Goal: Information Seeking & Learning: Learn about a topic

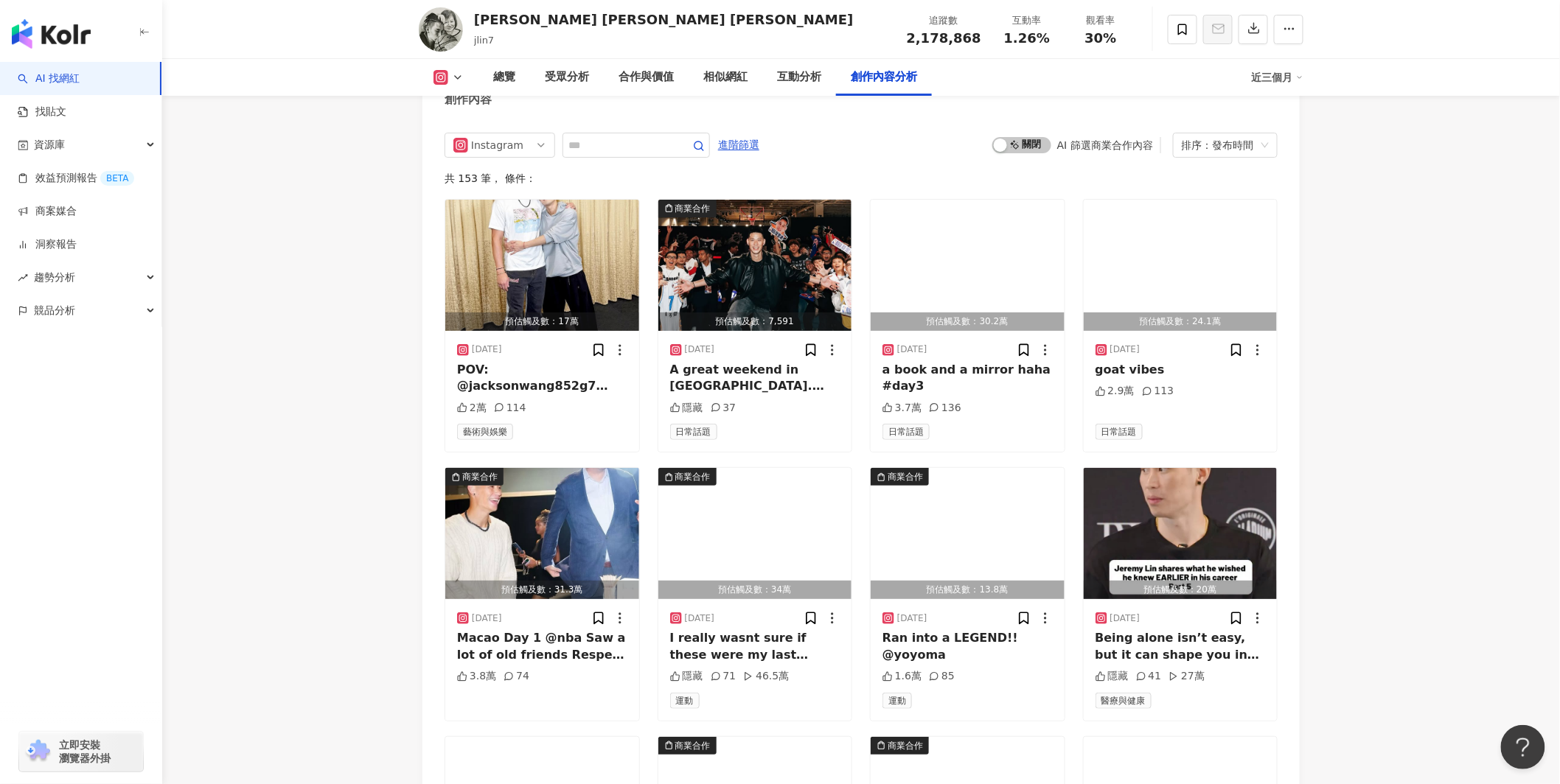
scroll to position [4940, 0]
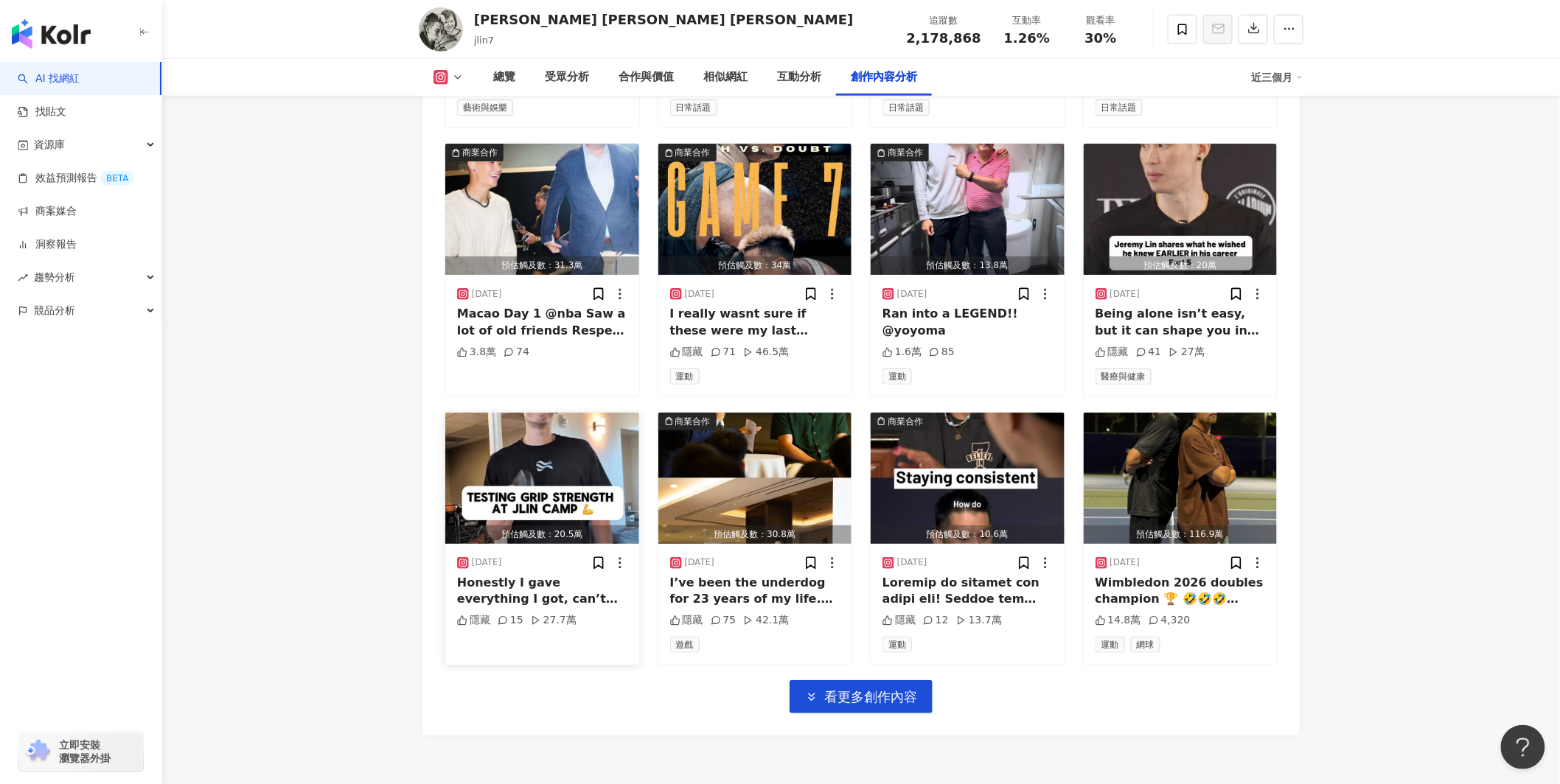
click at [546, 415] on img "button" at bounding box center [541, 478] width 194 height 132
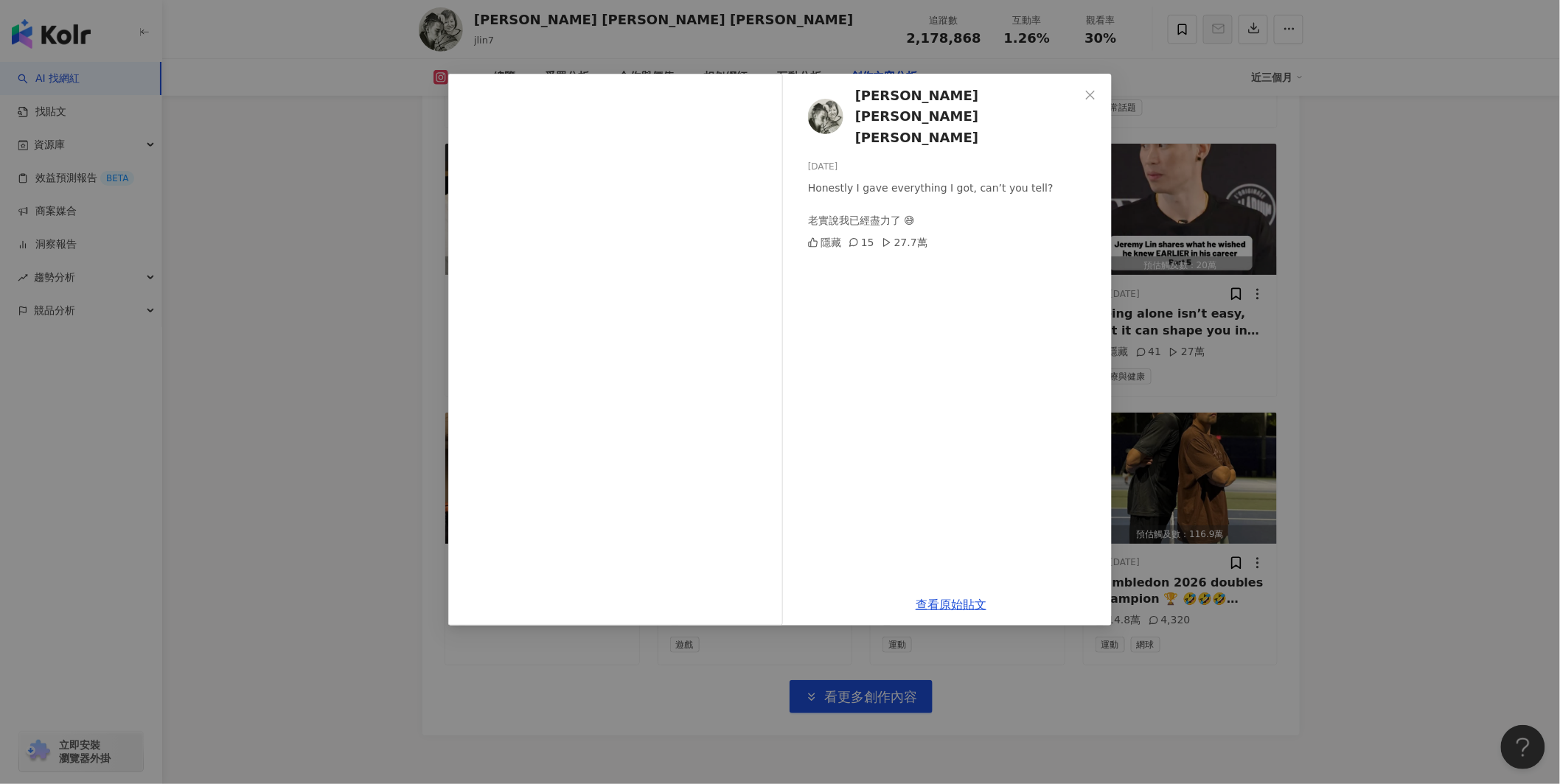
click at [347, 425] on div "[PERSON_NAME] [PERSON_NAME] [PERSON_NAME][DATE] Honestly I gave everything I go…" at bounding box center [780, 392] width 1560 height 784
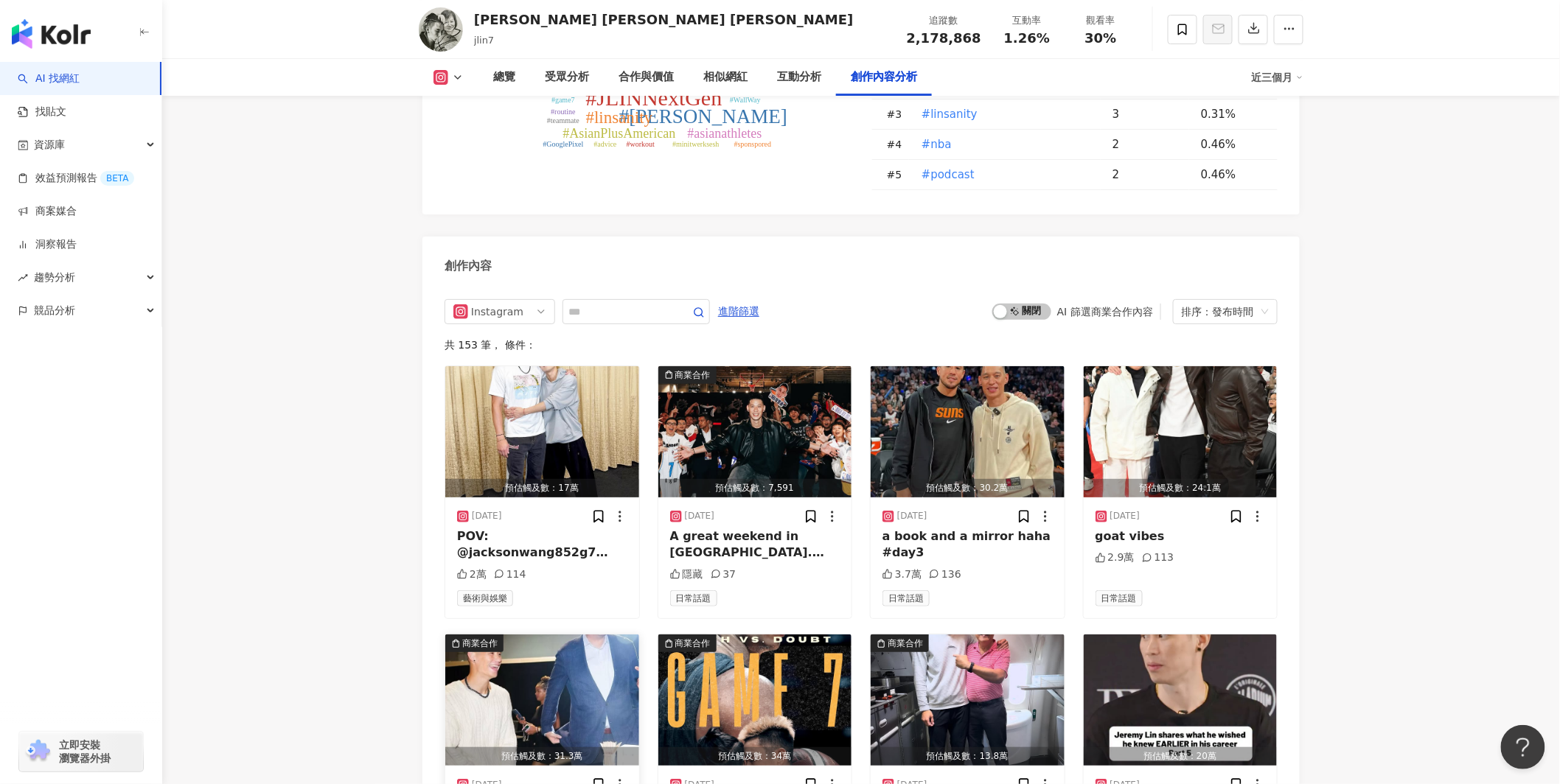
scroll to position [4449, 0]
click at [595, 387] on img "button" at bounding box center [541, 433] width 194 height 132
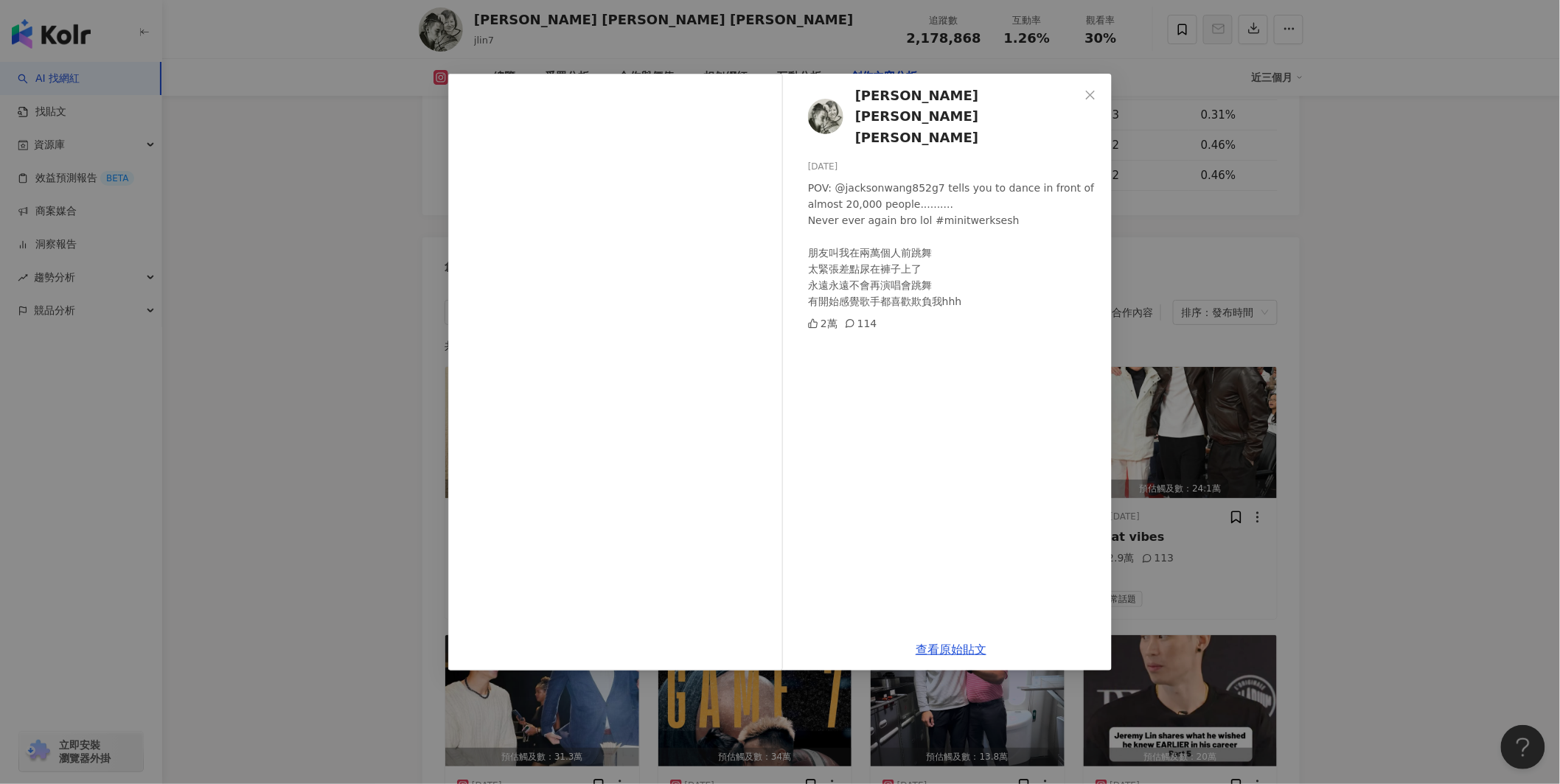
click at [1355, 423] on div "[PERSON_NAME] [PERSON_NAME] [PERSON_NAME][DATE] POV: @jacksonwang852g7 tells yo…" at bounding box center [780, 392] width 1560 height 784
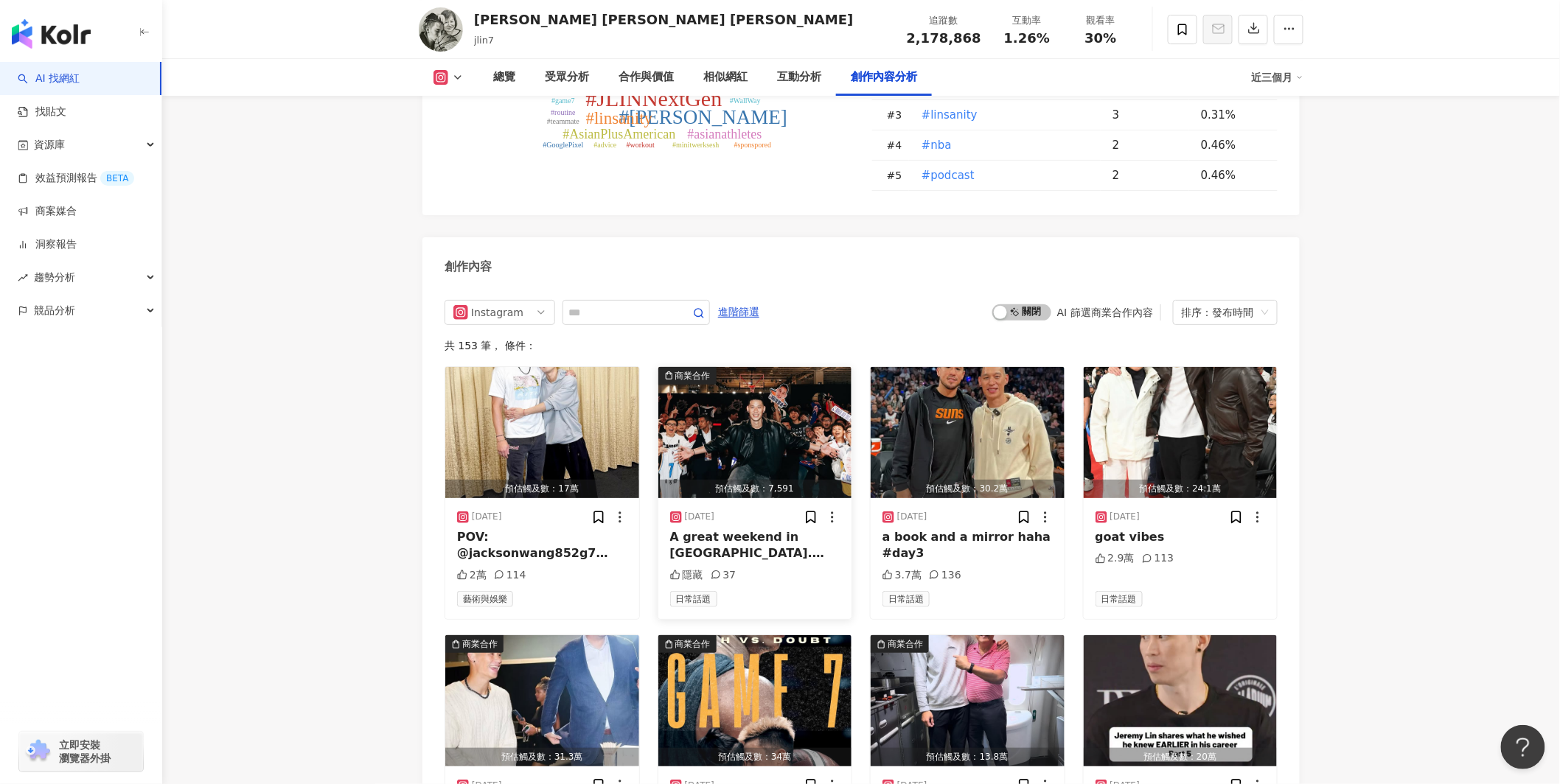
click at [745, 380] on img "button" at bounding box center [755, 433] width 194 height 132
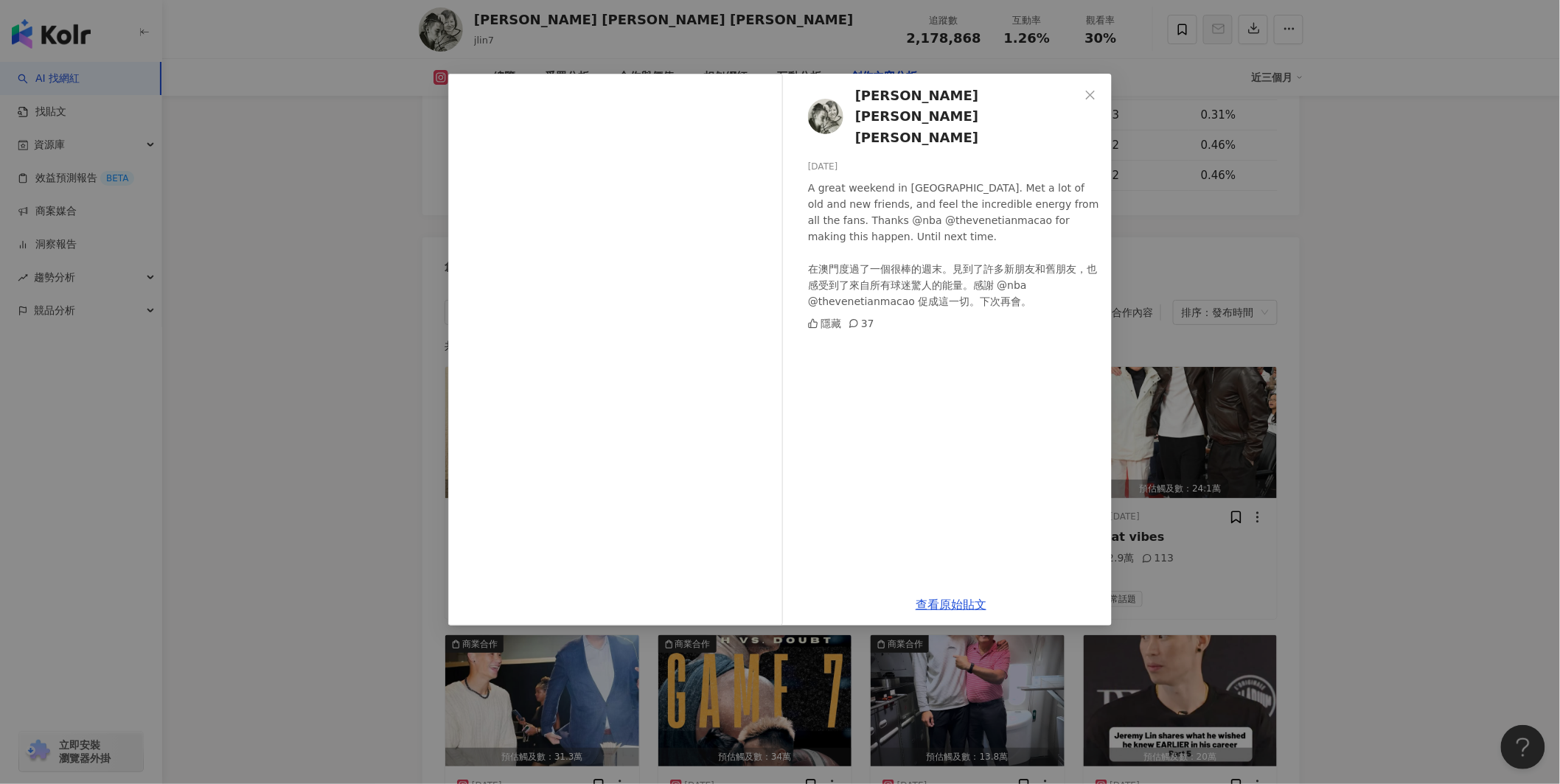
click at [1313, 470] on div "[PERSON_NAME] [PERSON_NAME] [PERSON_NAME][DATE] A great weekend in [GEOGRAPHIC_…" at bounding box center [780, 392] width 1560 height 784
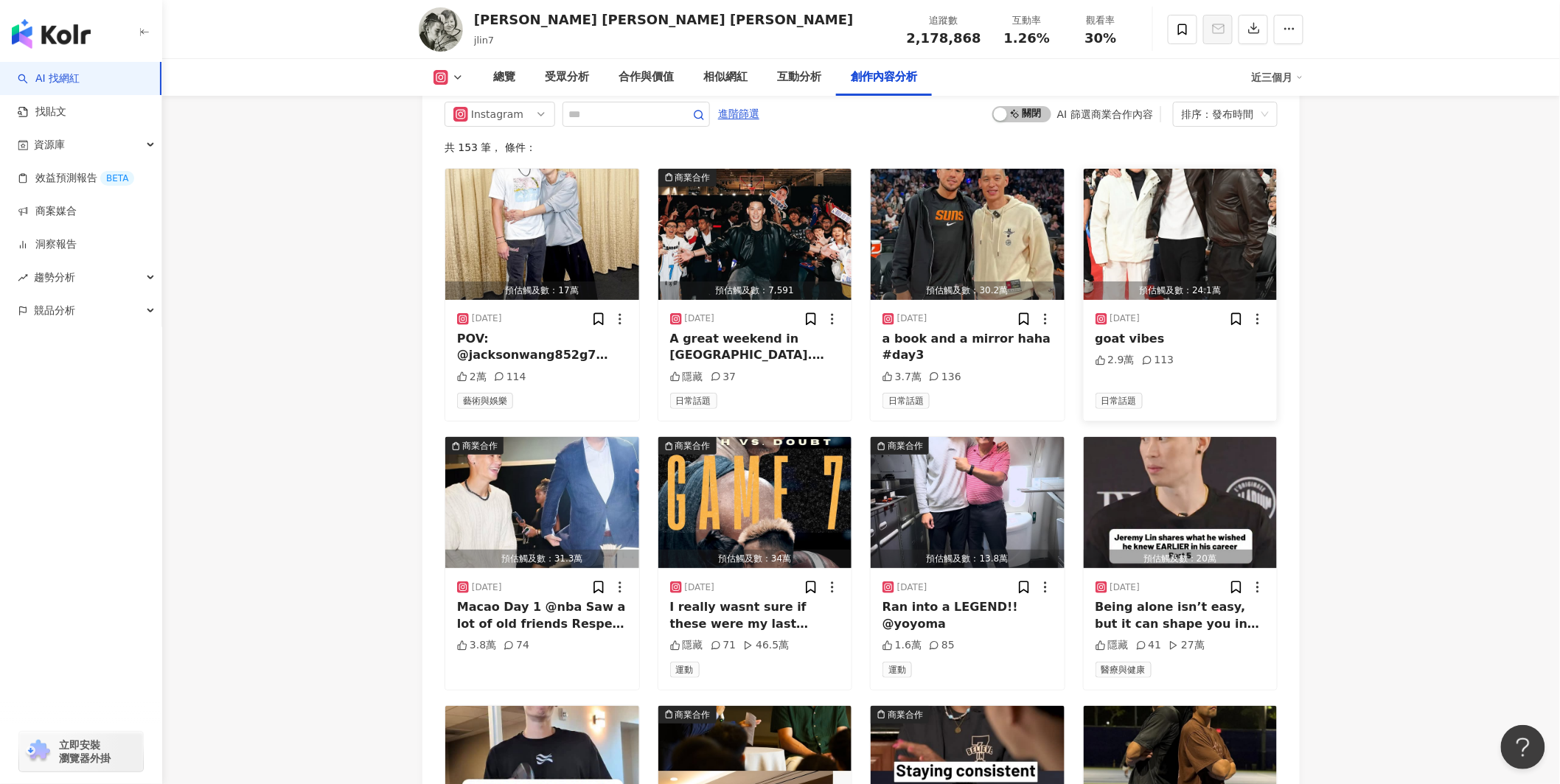
scroll to position [4660, 0]
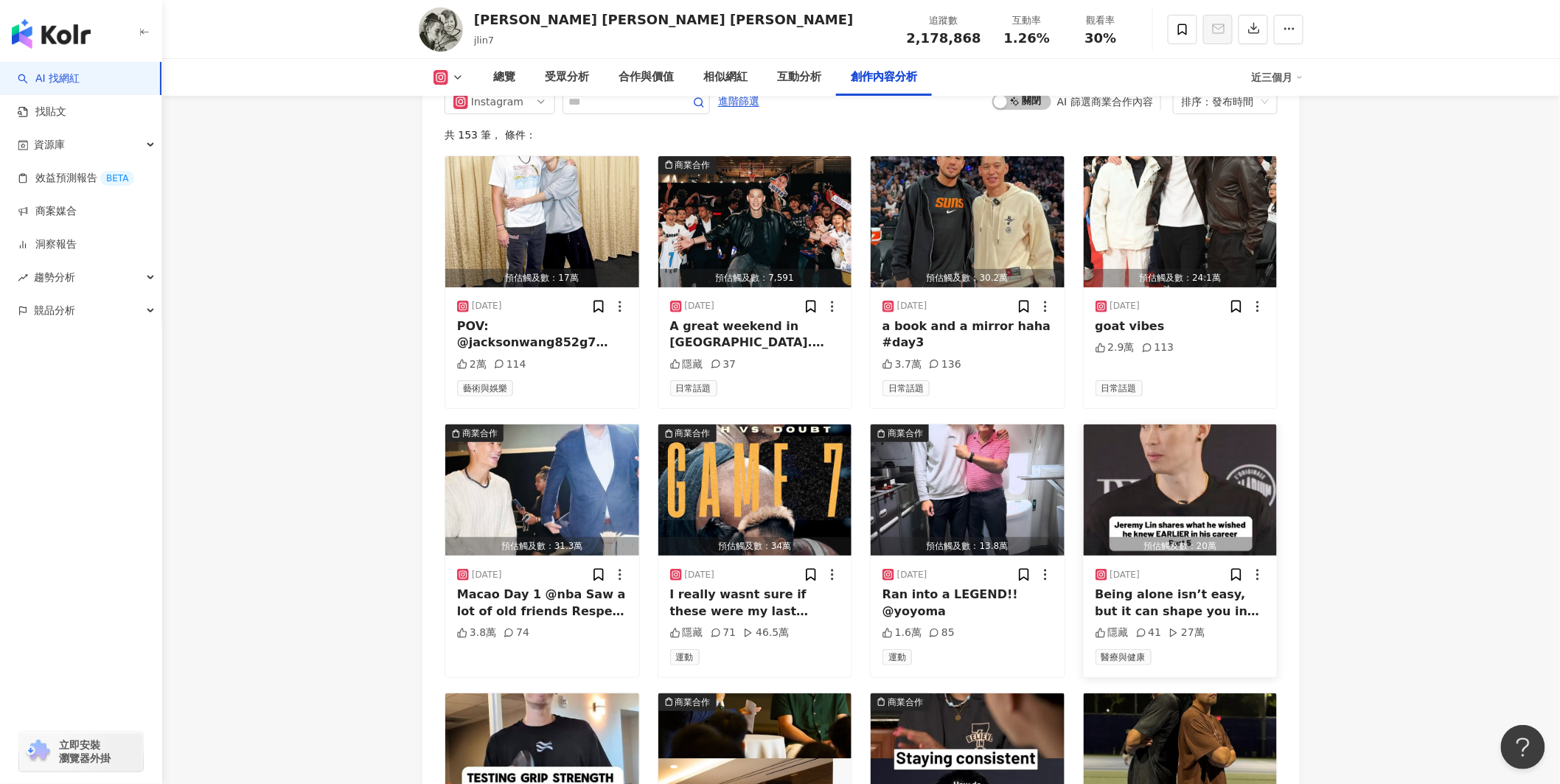
click at [1199, 442] on img "button" at bounding box center [1180, 490] width 194 height 132
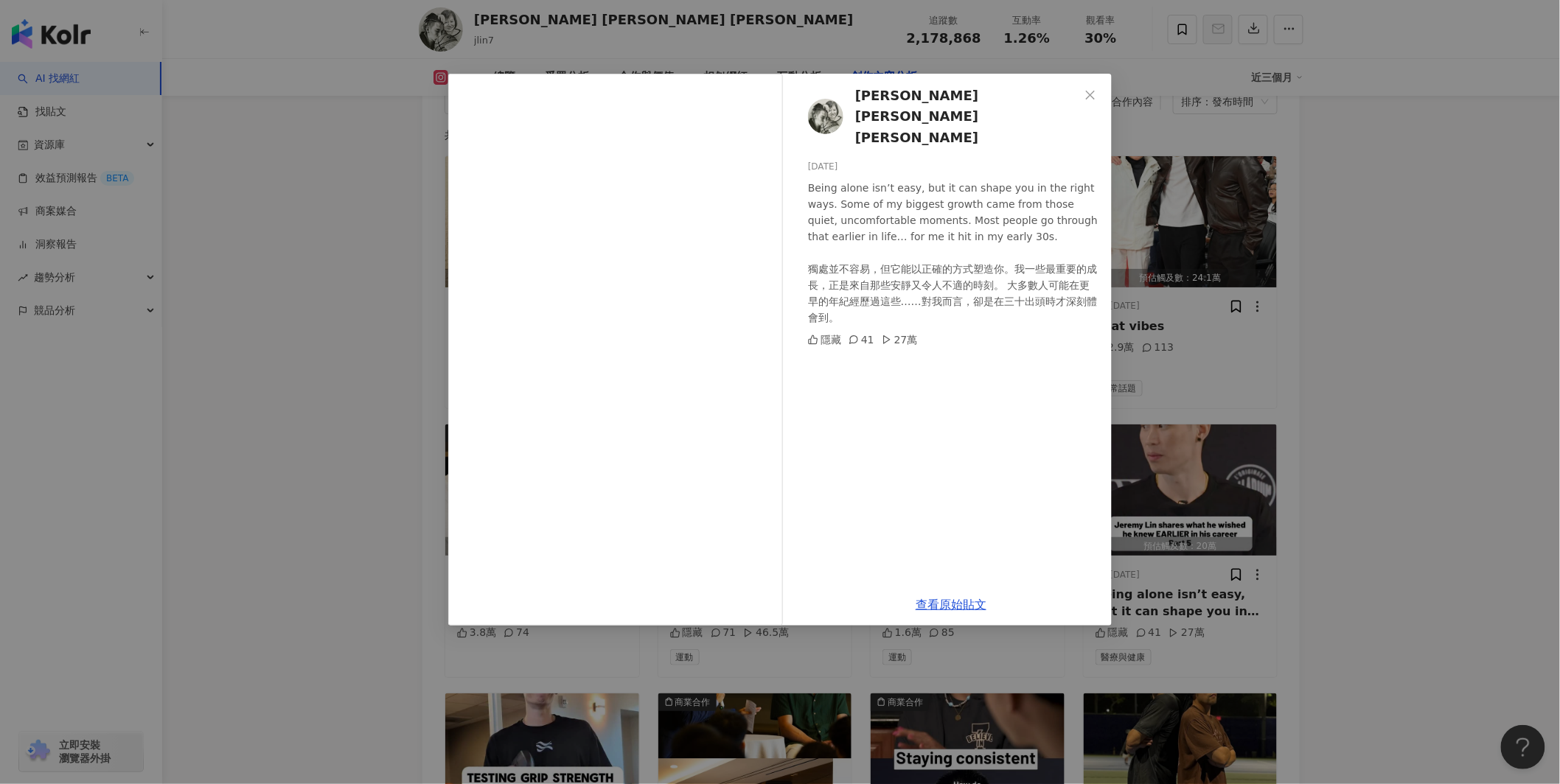
click at [1250, 546] on div "[PERSON_NAME] [PERSON_NAME] [PERSON_NAME][DATE] Being alone isn’t easy, but it …" at bounding box center [780, 392] width 1560 height 784
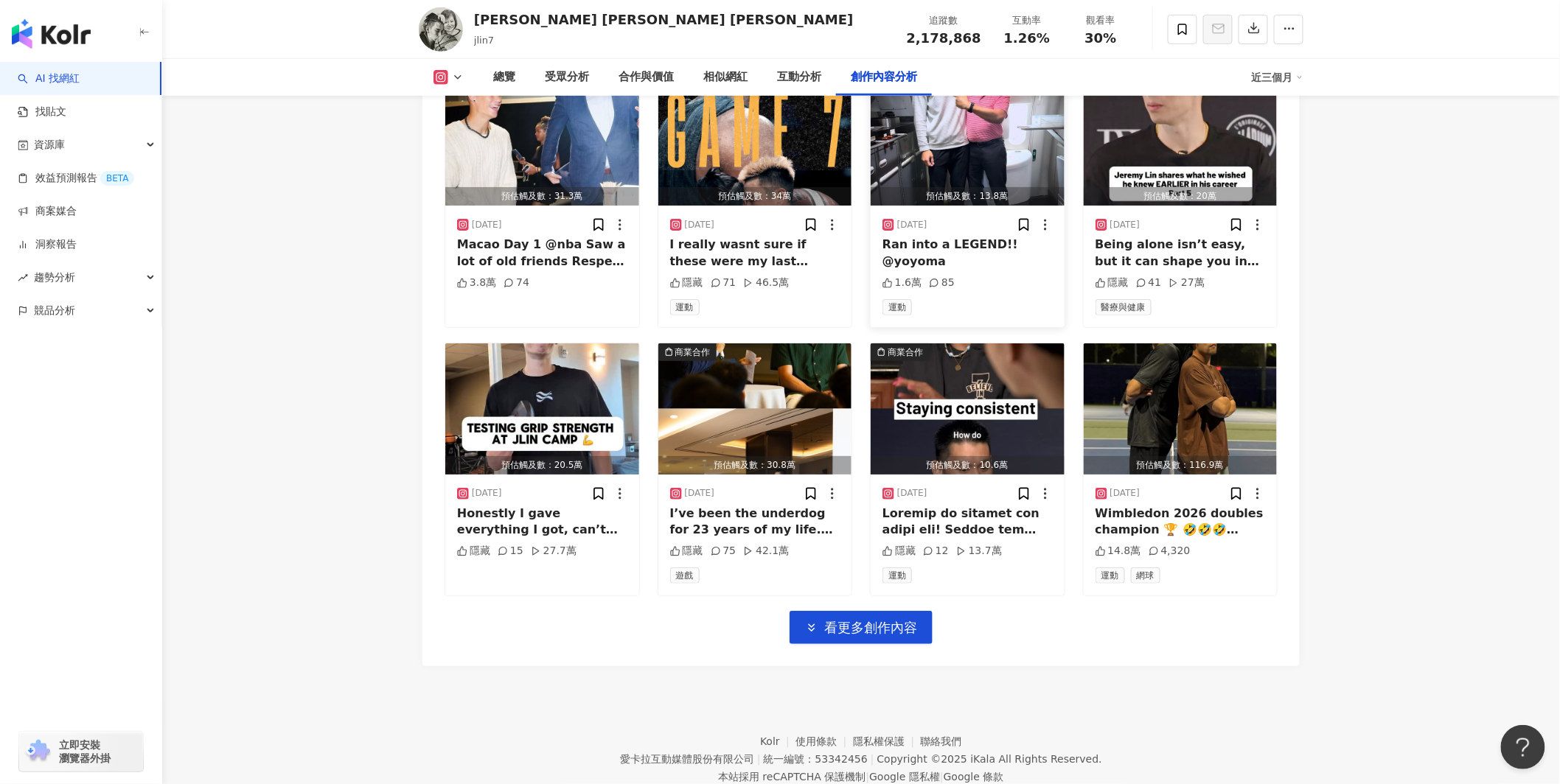
scroll to position [5014, 0]
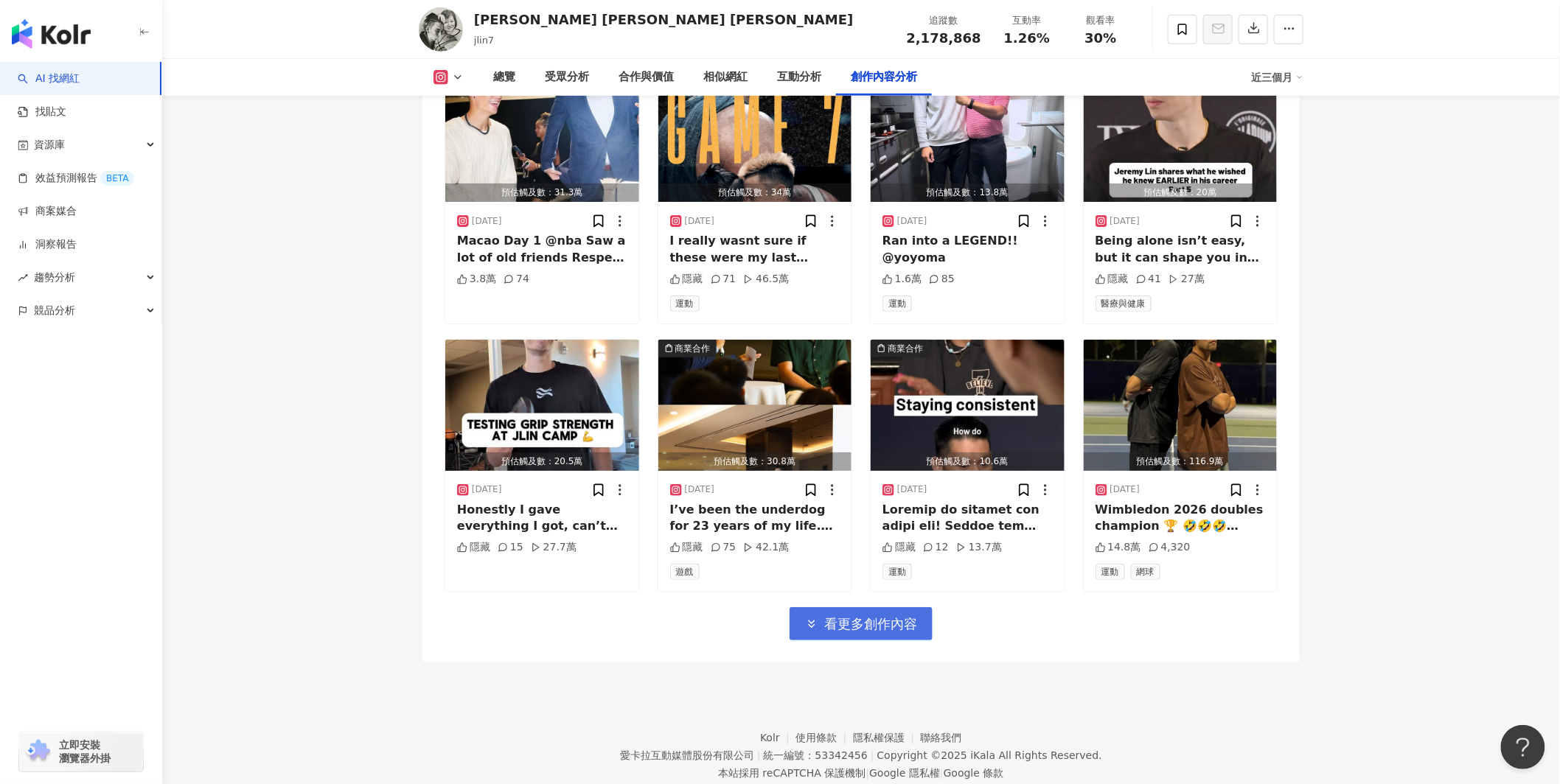
click at [903, 616] on span "看更多創作內容" at bounding box center [870, 624] width 93 height 16
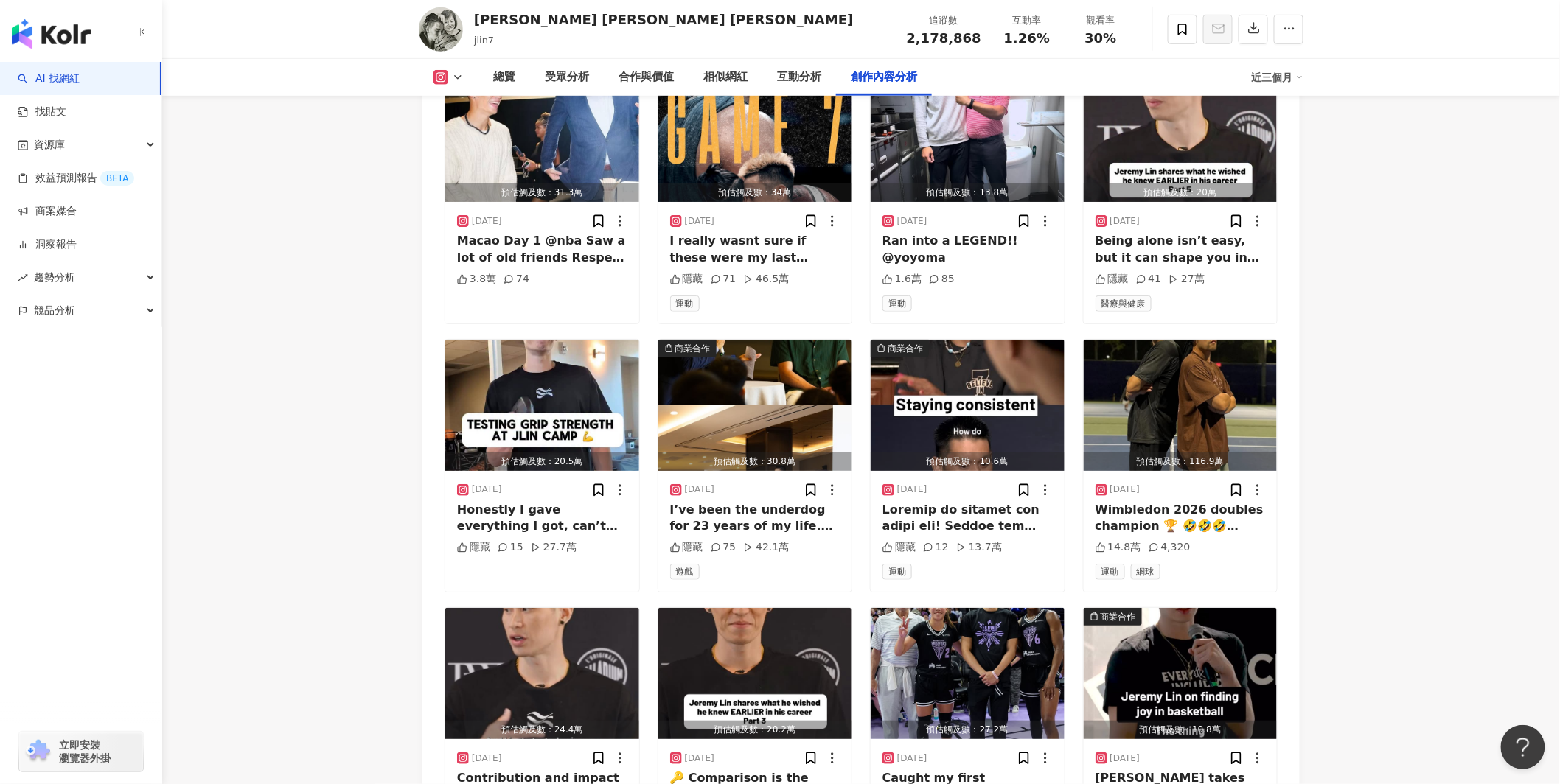
scroll to position [5360, 0]
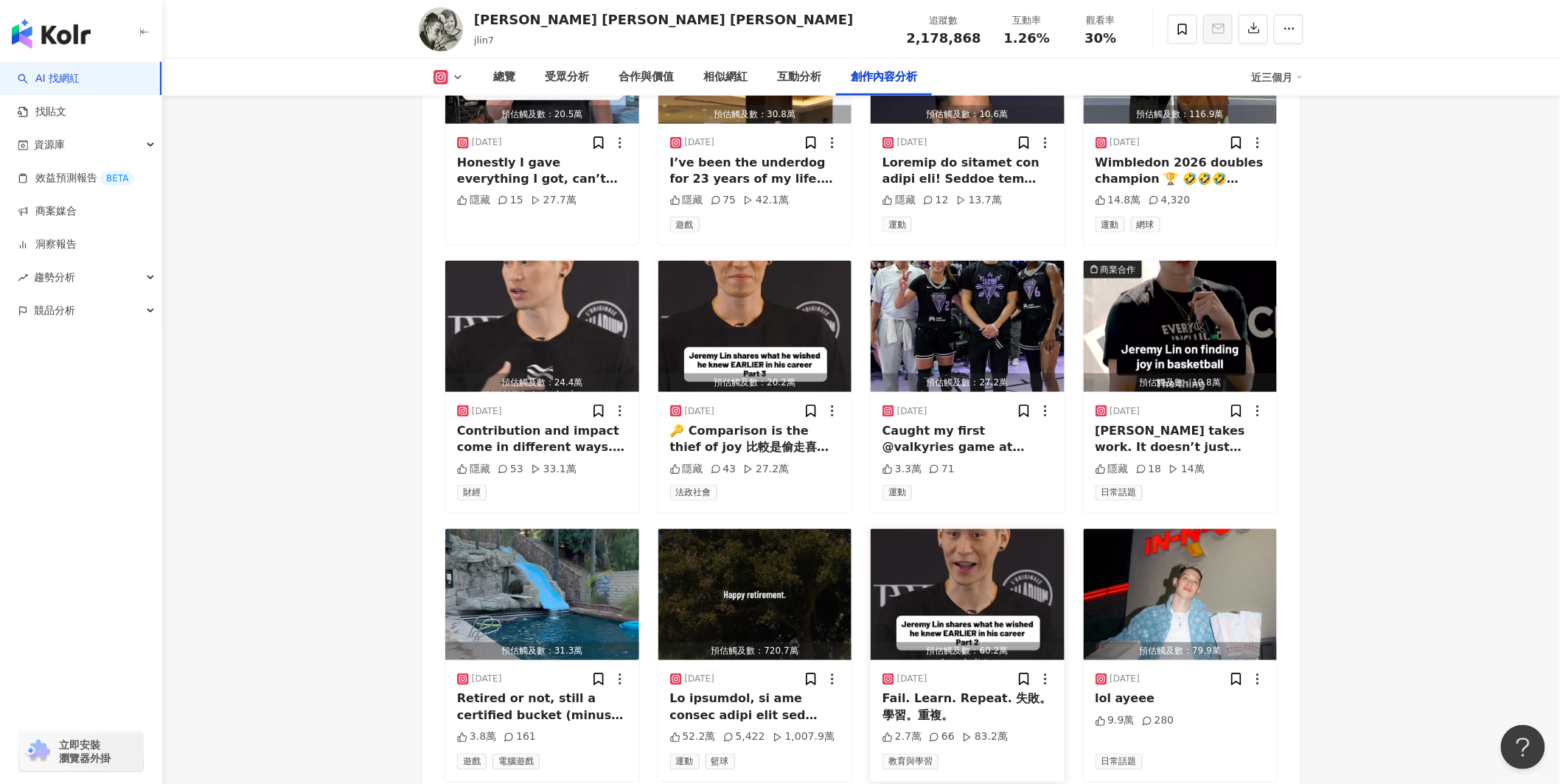
click at [977, 529] on img "button" at bounding box center [967, 595] width 194 height 132
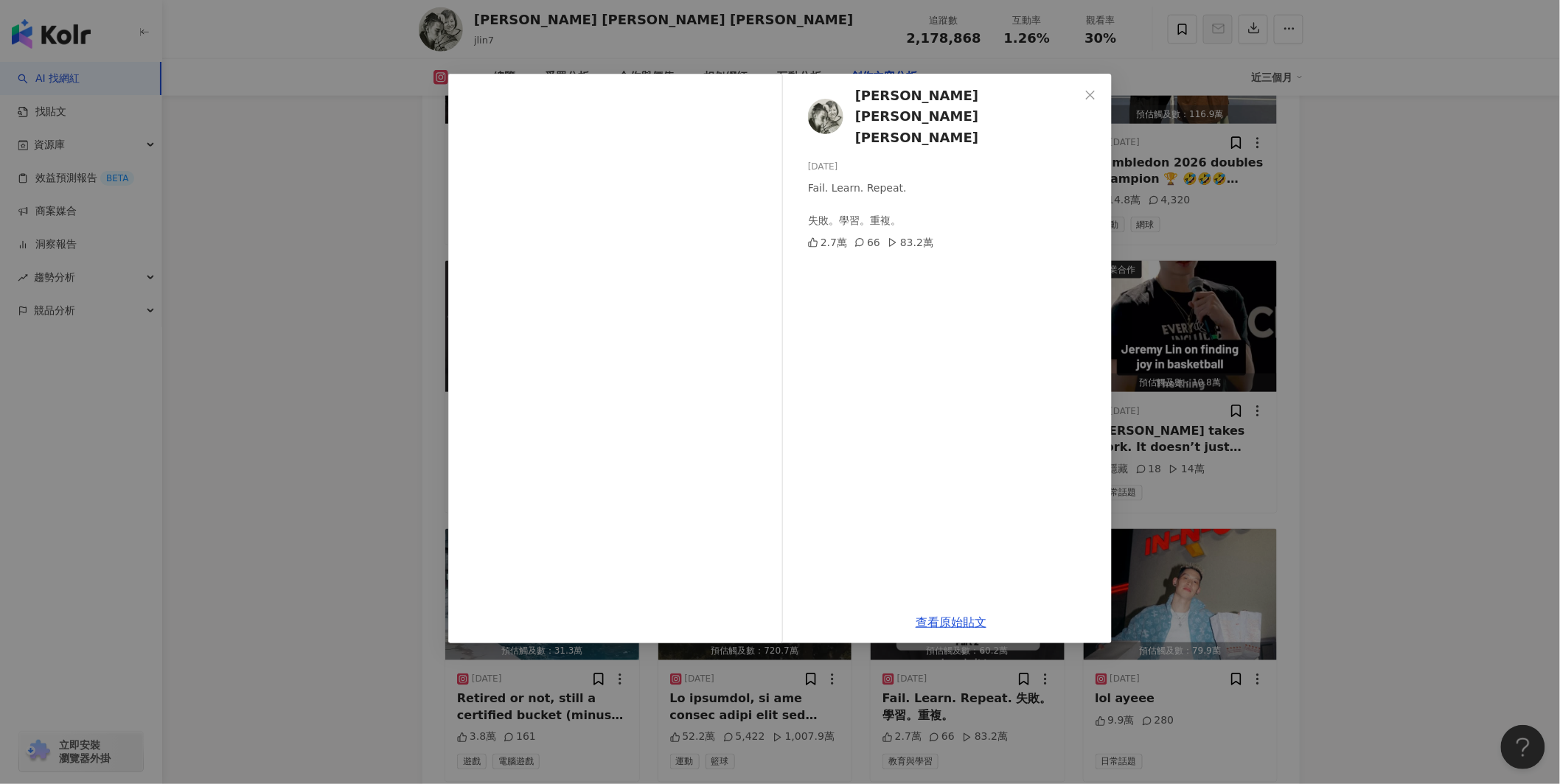
click at [1209, 552] on div "[PERSON_NAME] [PERSON_NAME] [PERSON_NAME][DATE] Fail. Learn. Repeat. 失敗。學習。重複。 …" at bounding box center [780, 392] width 1560 height 784
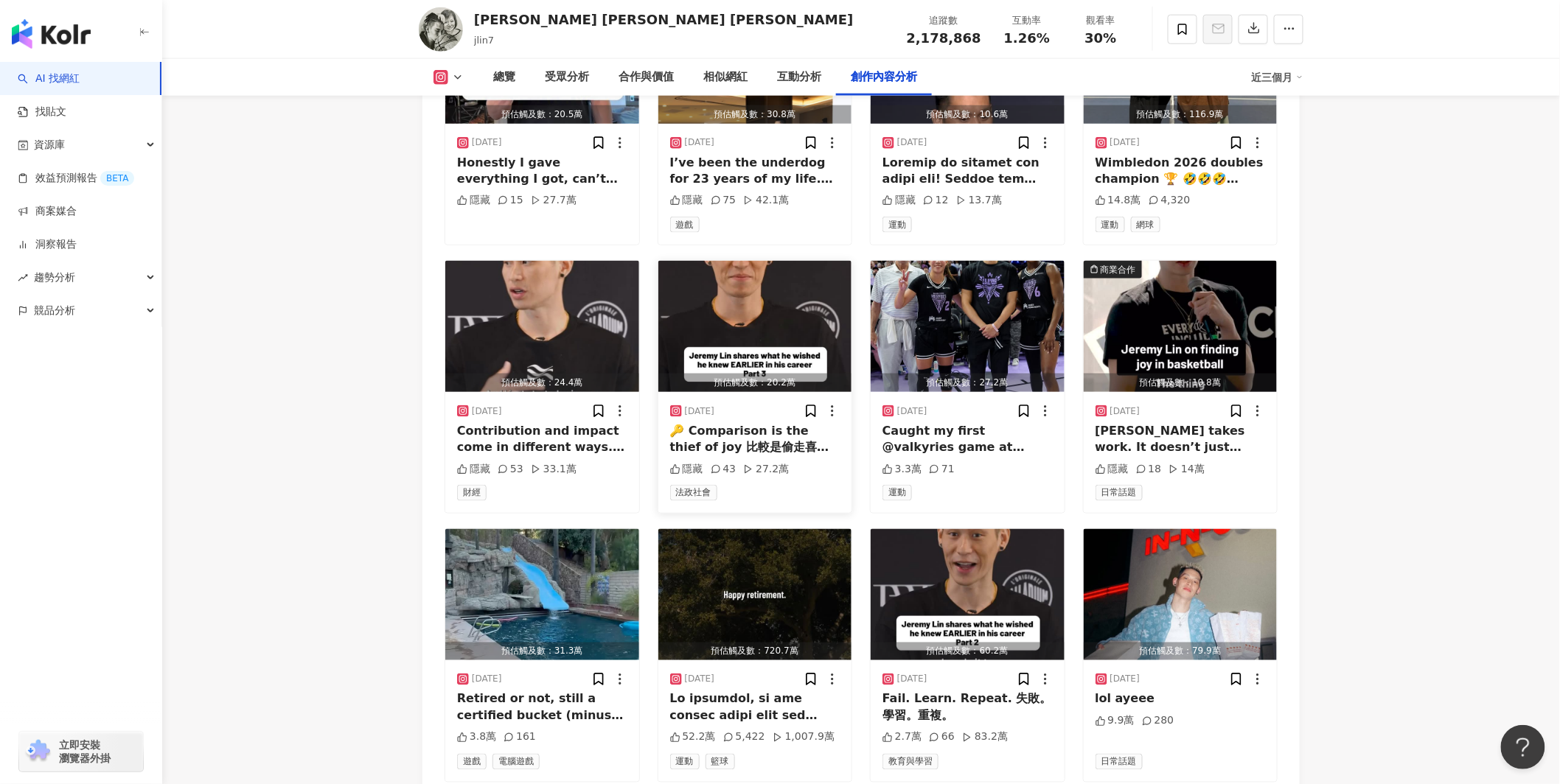
click at [747, 286] on img "button" at bounding box center [755, 326] width 194 height 132
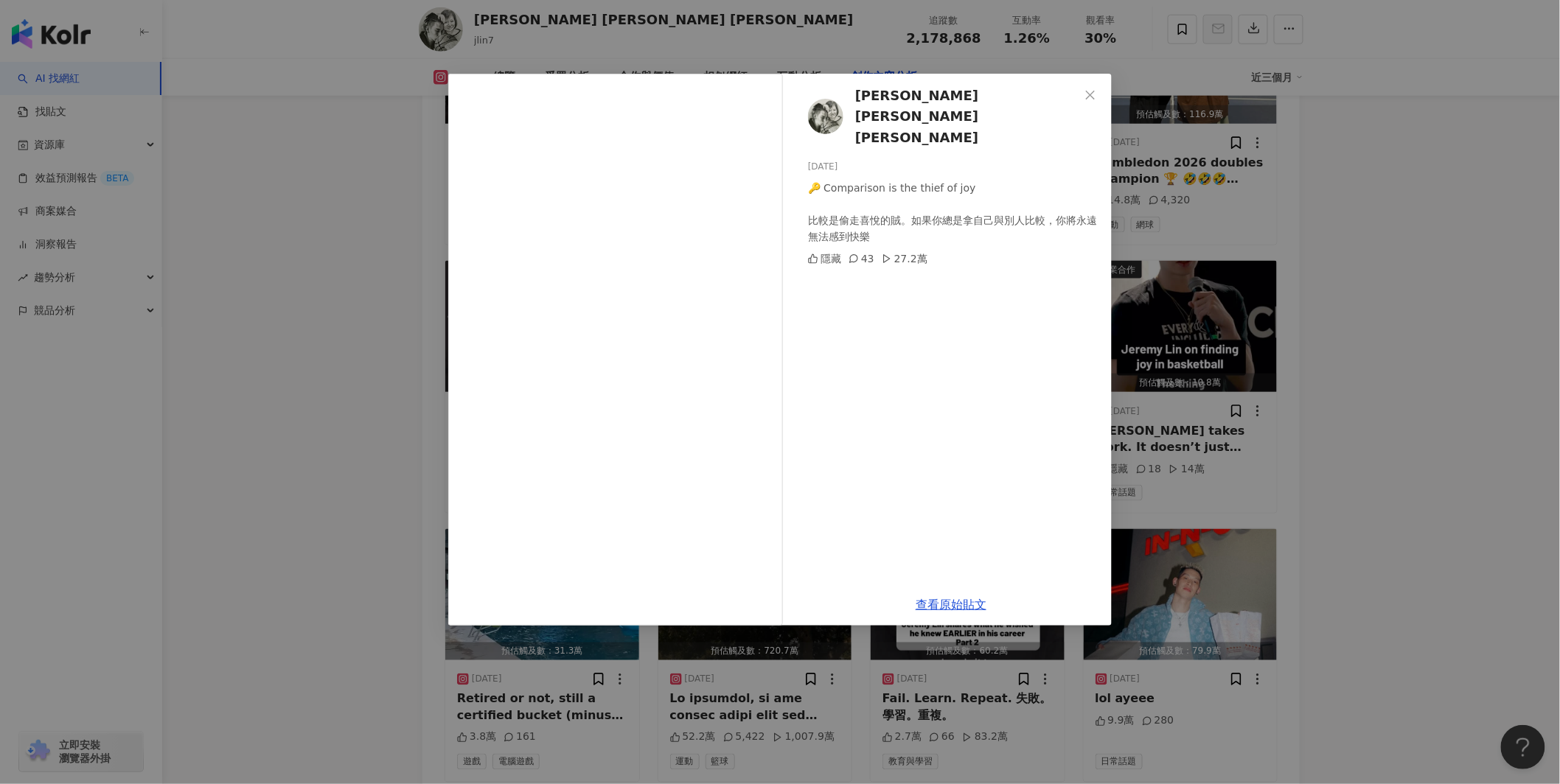
click at [1205, 509] on div "[PERSON_NAME] [PERSON_NAME] [PERSON_NAME][DATE] 🔑 Comparison is the thief of jo…" at bounding box center [780, 392] width 1560 height 784
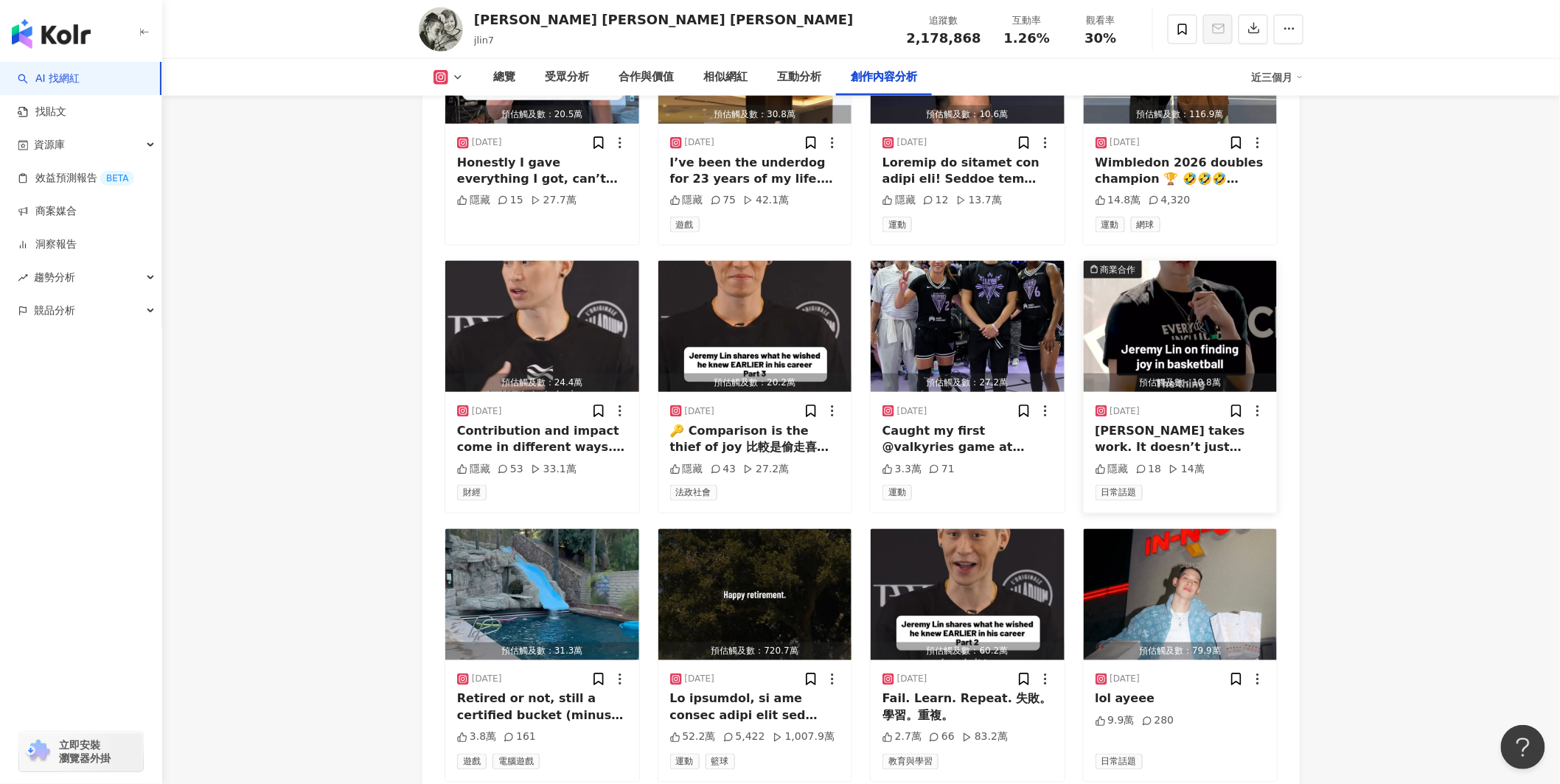
click at [1201, 270] on img "button" at bounding box center [1180, 326] width 194 height 132
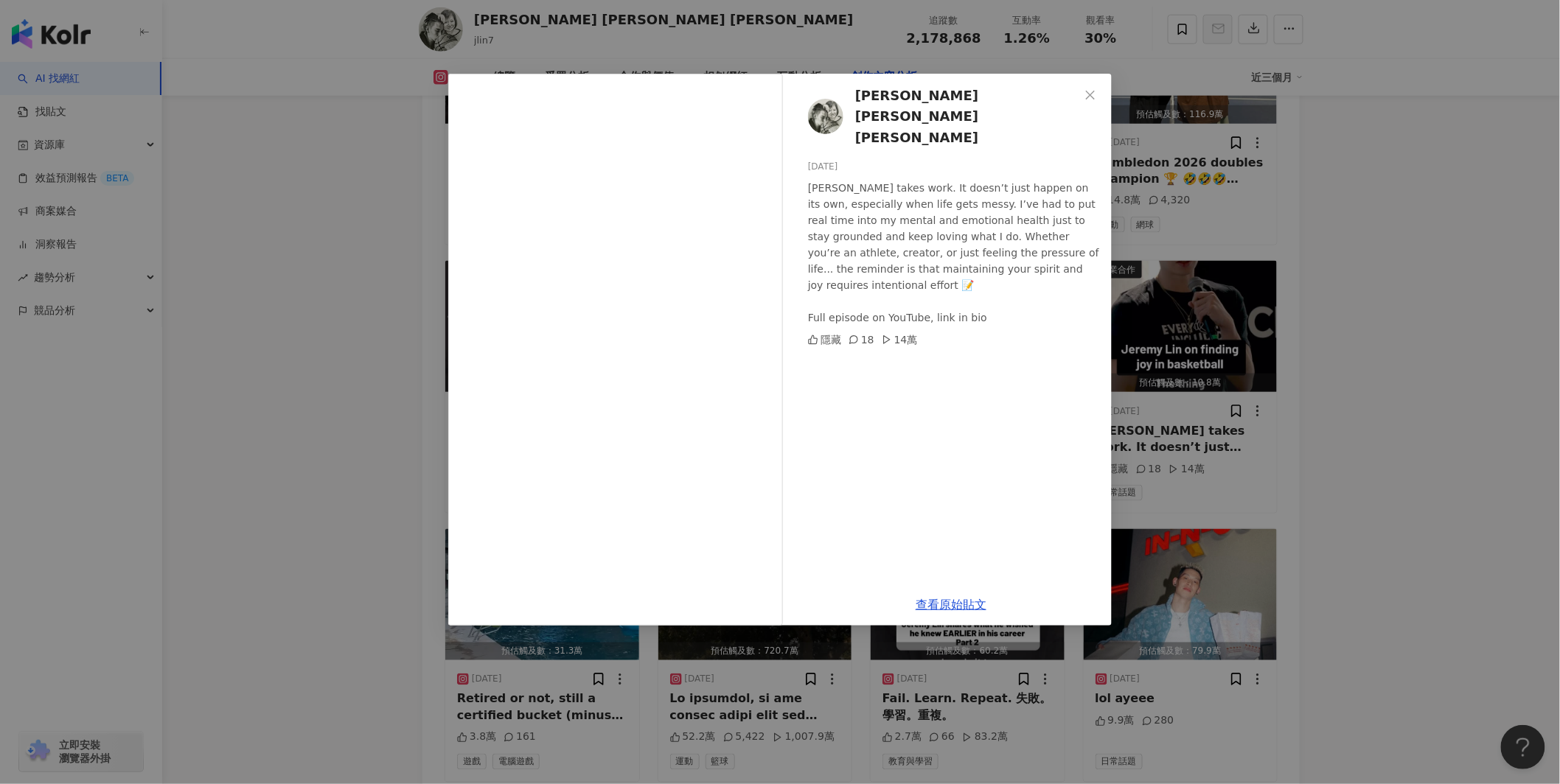
click at [1252, 561] on div "[PERSON_NAME] [PERSON_NAME] [PERSON_NAME][DATE] Joy takes work. It doesn’t just…" at bounding box center [780, 392] width 1560 height 784
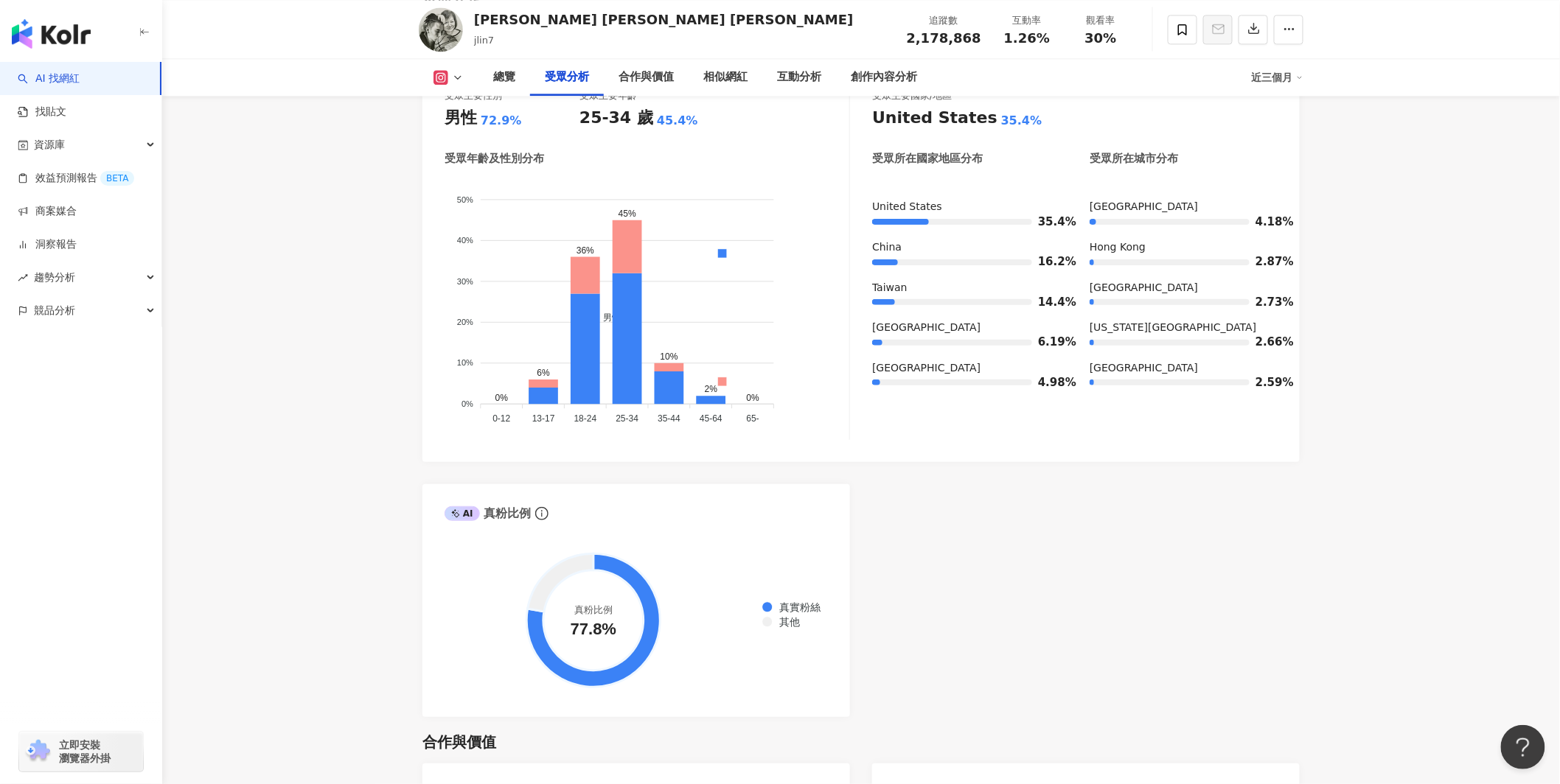
scroll to position [1394, 0]
